Goal: Transaction & Acquisition: Purchase product/service

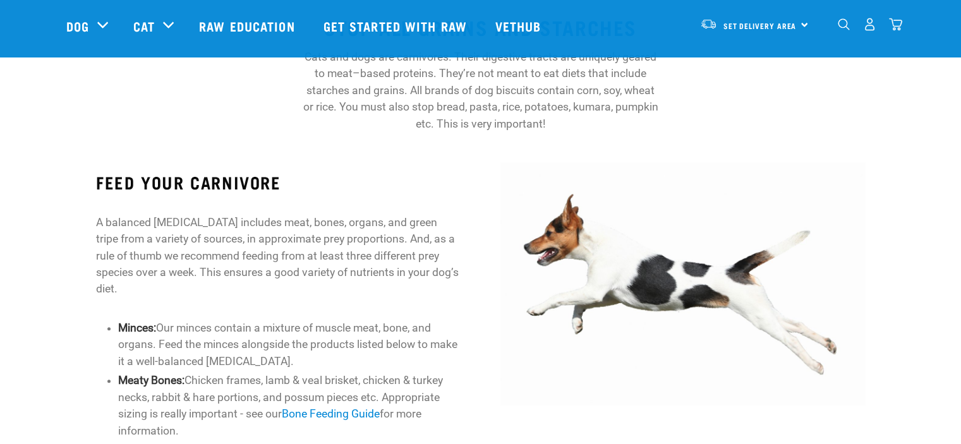
scroll to position [126, 0]
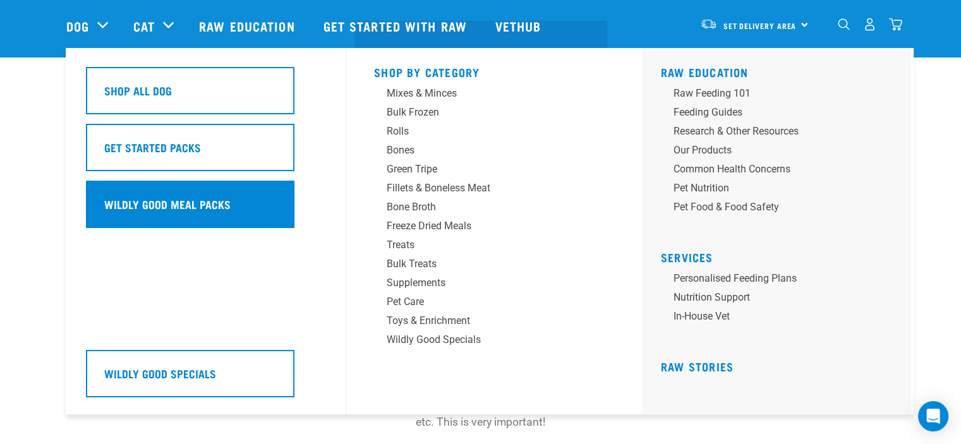
click at [223, 198] on h5 "Wildly Good Meal Packs" at bounding box center [167, 204] width 126 height 16
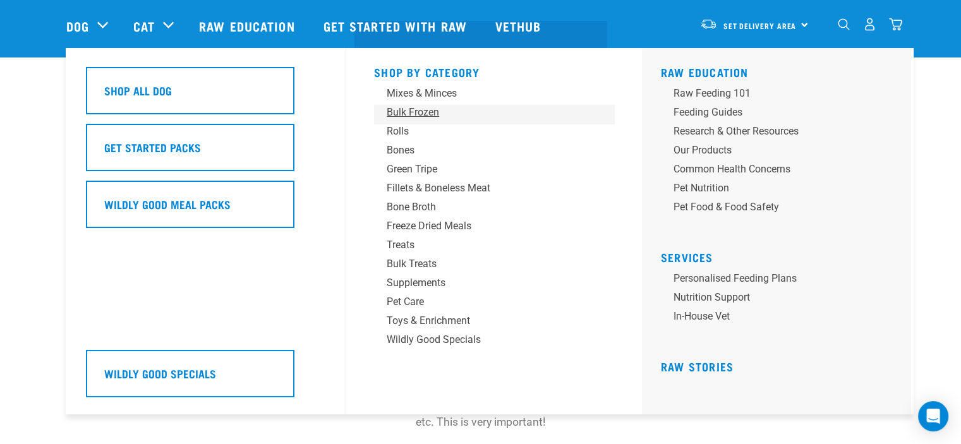
click at [409, 113] on div "Bulk Frozen" at bounding box center [485, 112] width 197 height 15
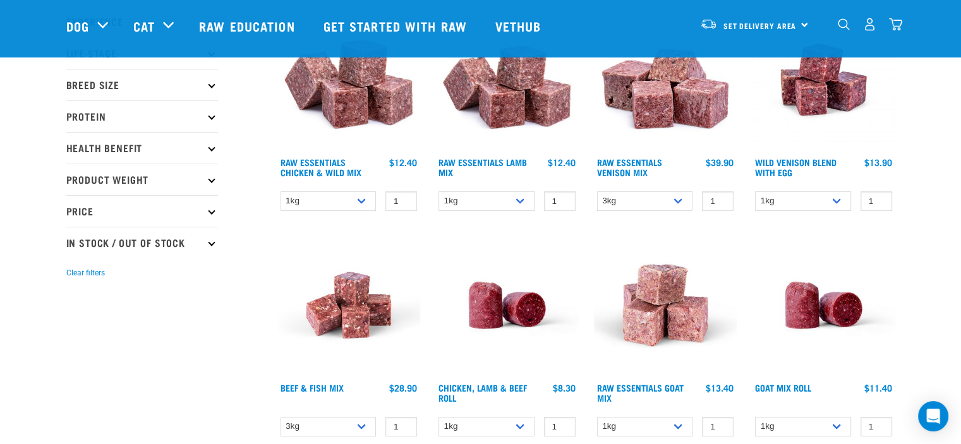
scroll to position [189, 0]
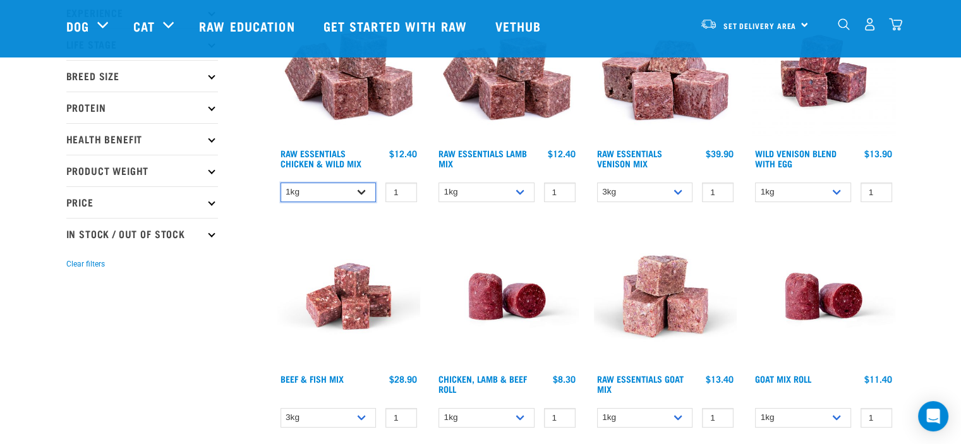
click at [364, 195] on select "1kg 3kg" at bounding box center [328, 193] width 96 height 20
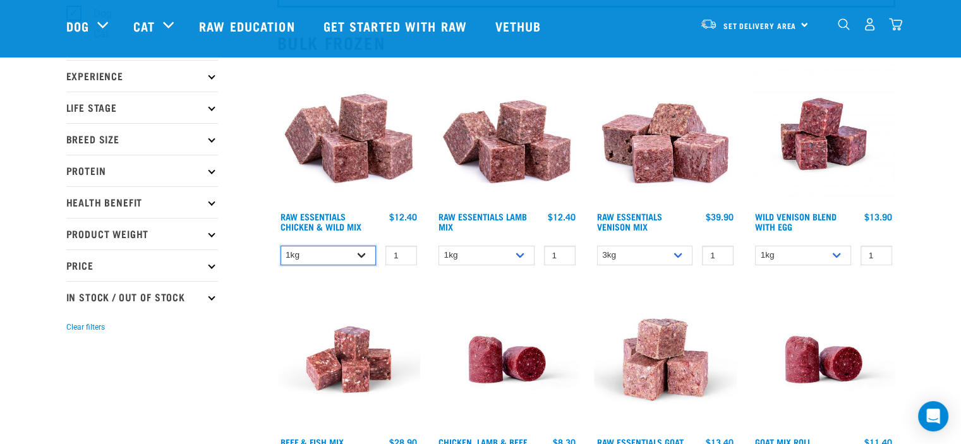
click at [366, 252] on select "1kg 3kg" at bounding box center [328, 256] width 96 height 20
select select "709"
click at [280, 246] on select "1kg 3kg" at bounding box center [328, 256] width 96 height 20
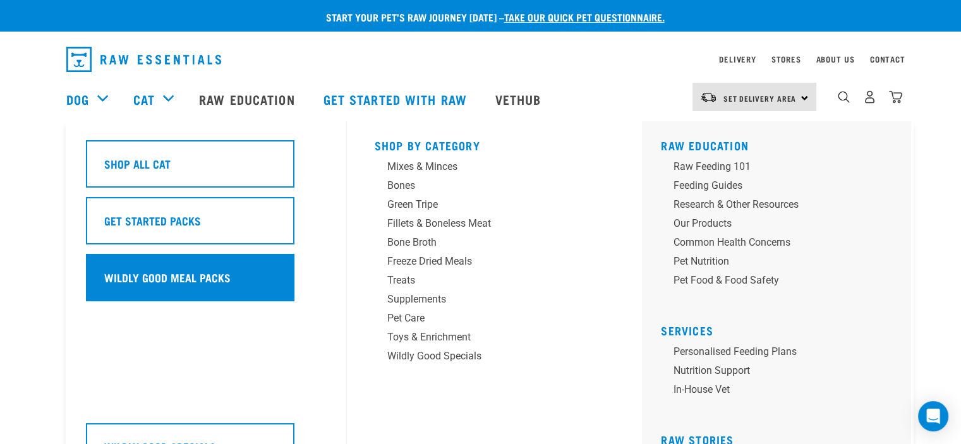
click at [167, 297] on div "Wildly Good Meal Packs" at bounding box center [190, 277] width 208 height 47
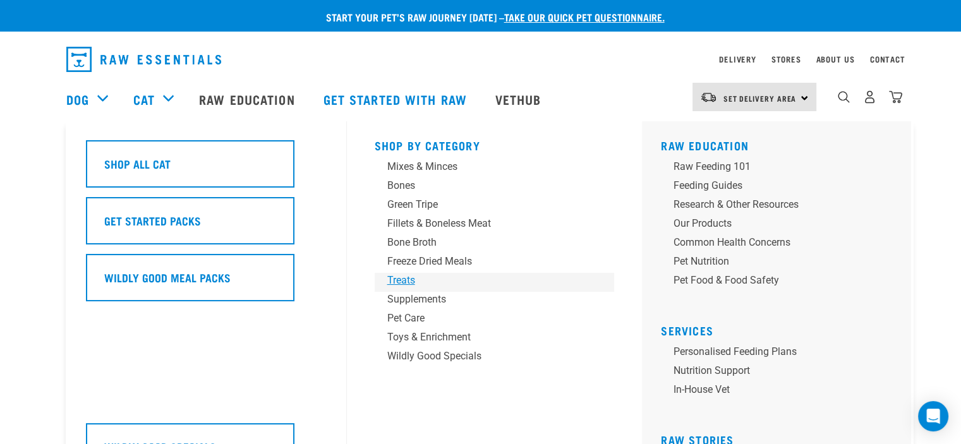
scroll to position [76, 0]
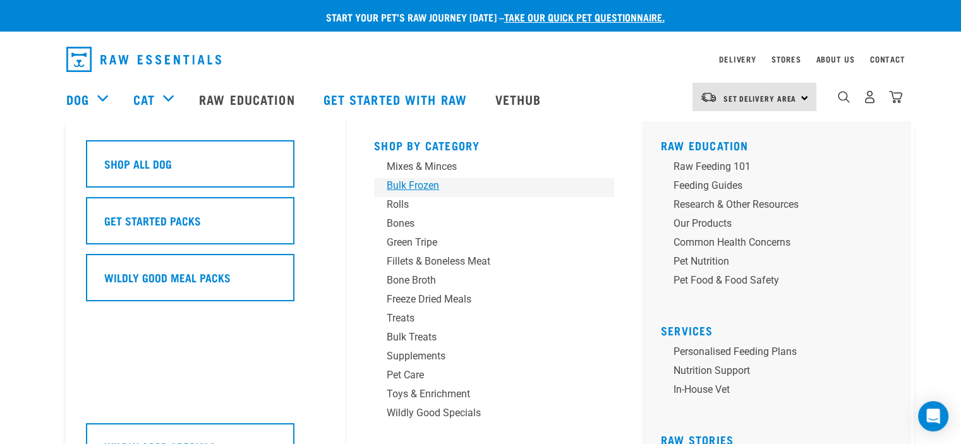
click at [432, 189] on div "Bulk Frozen" at bounding box center [485, 185] width 197 height 15
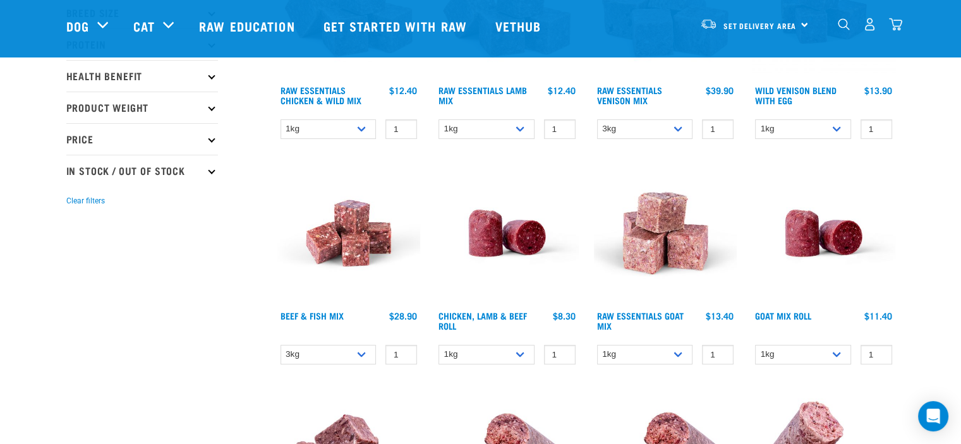
scroll to position [126, 0]
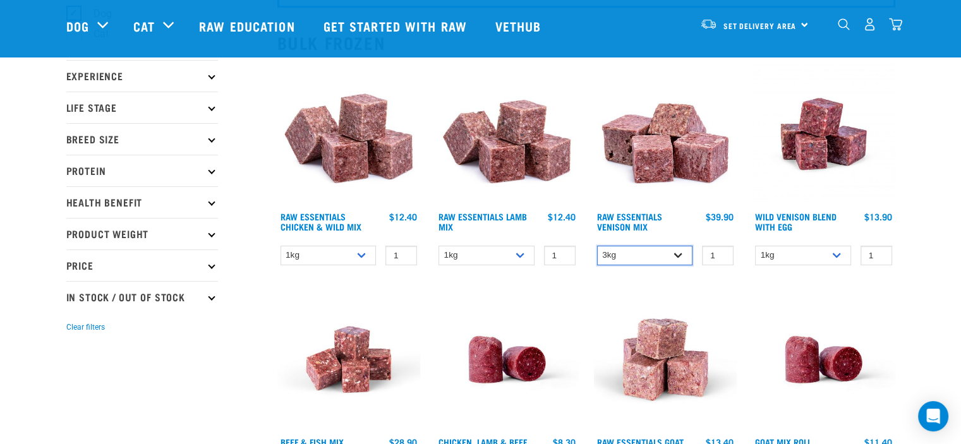
click at [660, 257] on select "3kg Bulk (20kg)" at bounding box center [645, 256] width 96 height 20
click at [659, 257] on select "3kg Bulk (20kg)" at bounding box center [645, 256] width 96 height 20
select select "732"
click at [597, 246] on select "3kg Bulk (20kg)" at bounding box center [645, 256] width 96 height 20
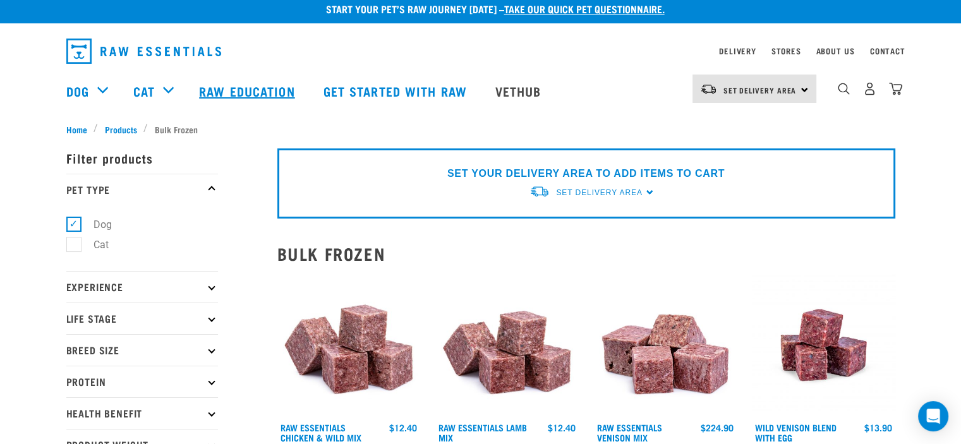
scroll to position [0, 0]
